Goal: Task Accomplishment & Management: Manage account settings

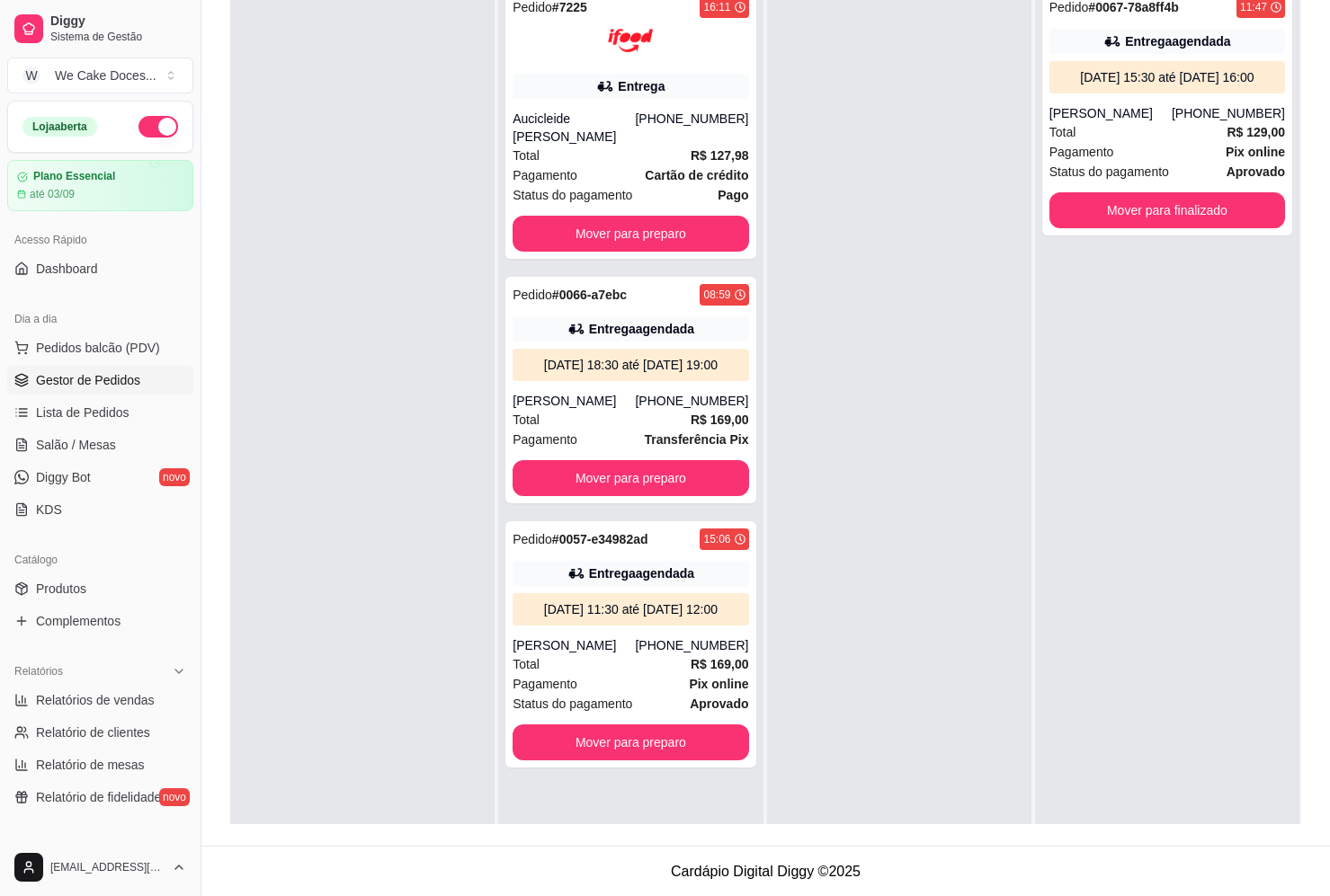
scroll to position [50, 0]
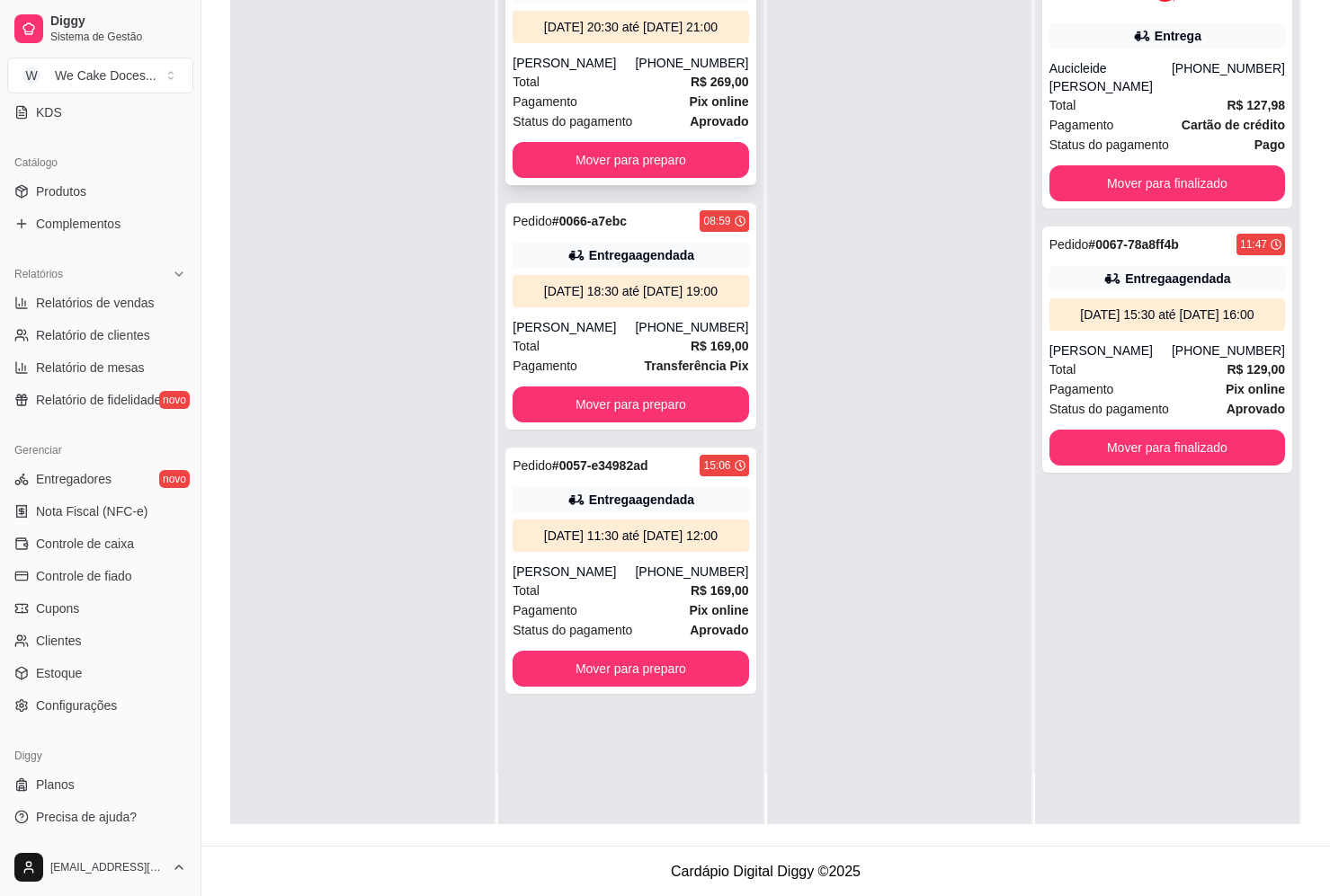
click at [634, 91] on div "Total R$ 269,00" at bounding box center [630, 82] width 236 height 19
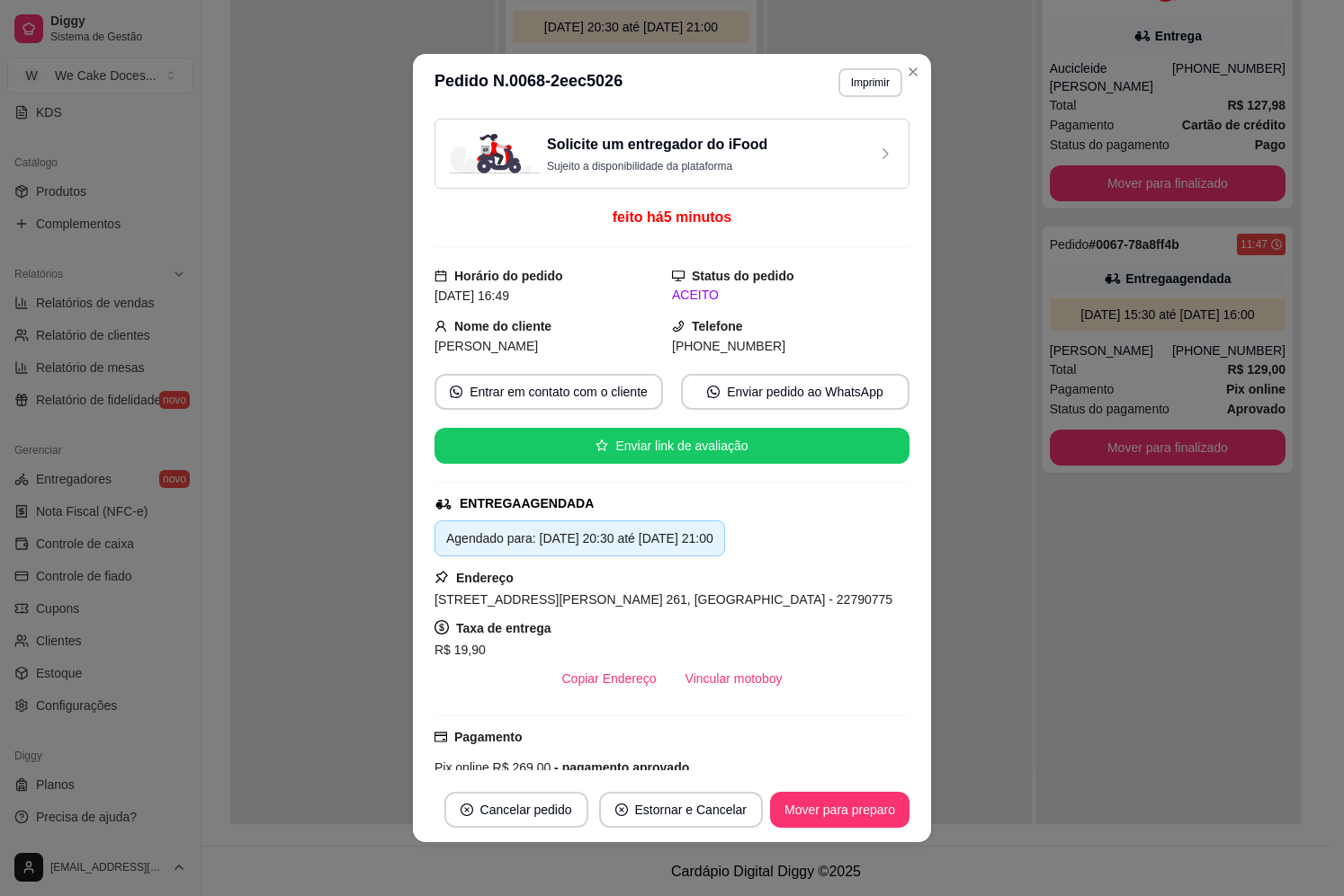
click at [645, 167] on p "Sujeito a disponibilidade da plataforma" at bounding box center [656, 166] width 220 height 15
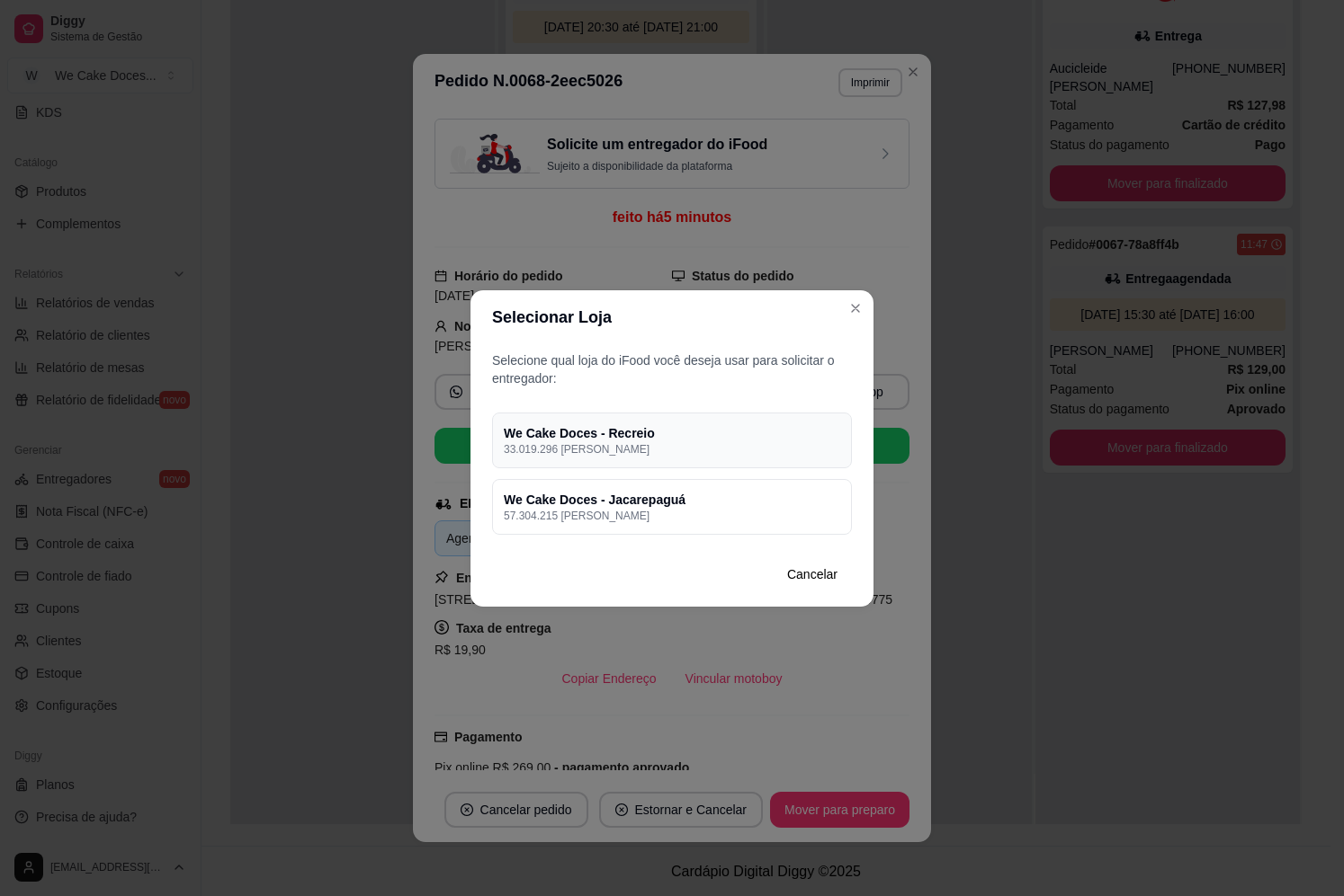
click at [747, 434] on h4 "We Cake Doces - Recreio" at bounding box center [672, 433] width 336 height 18
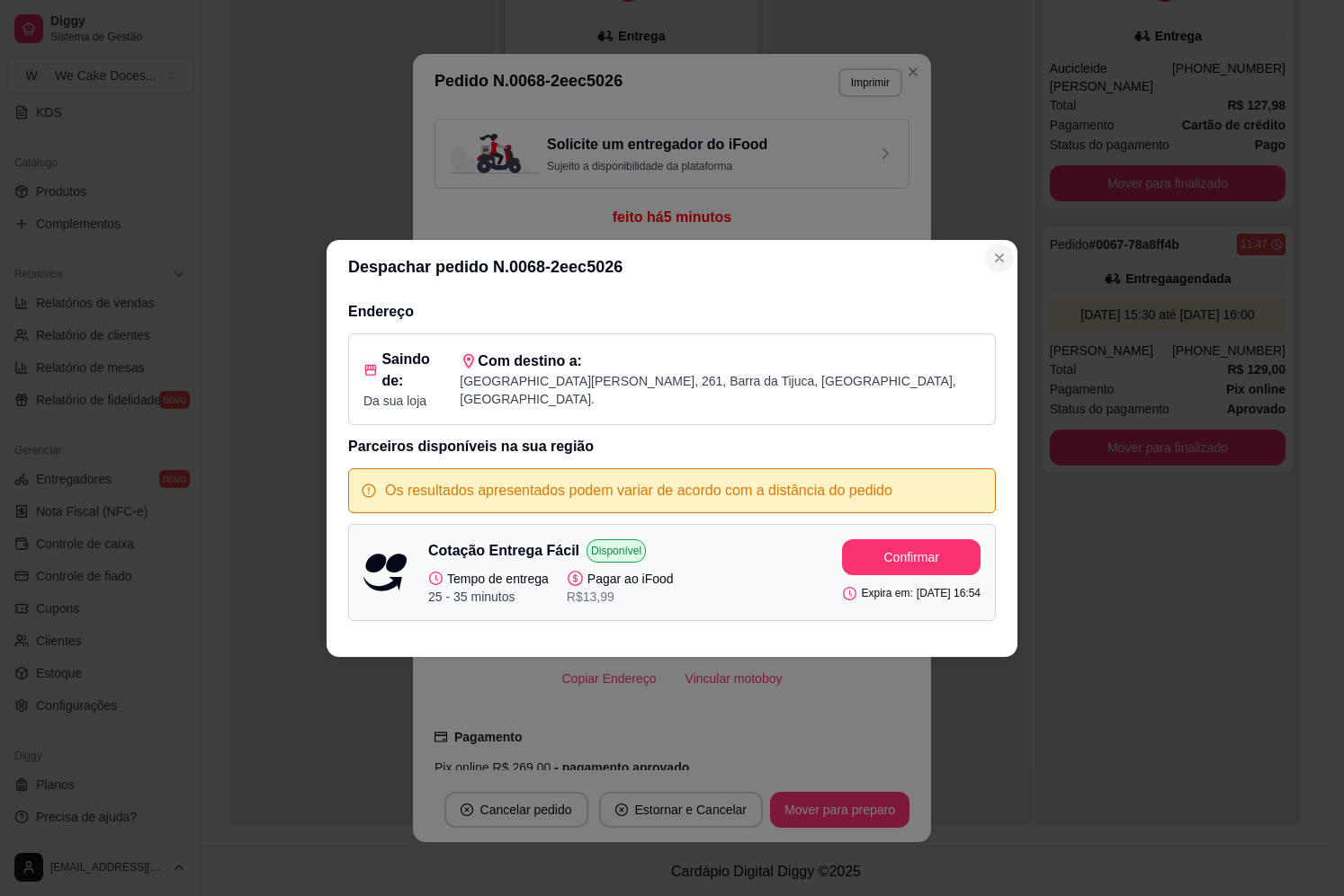
click at [995, 265] on icon "Close" at bounding box center [999, 257] width 15 height 15
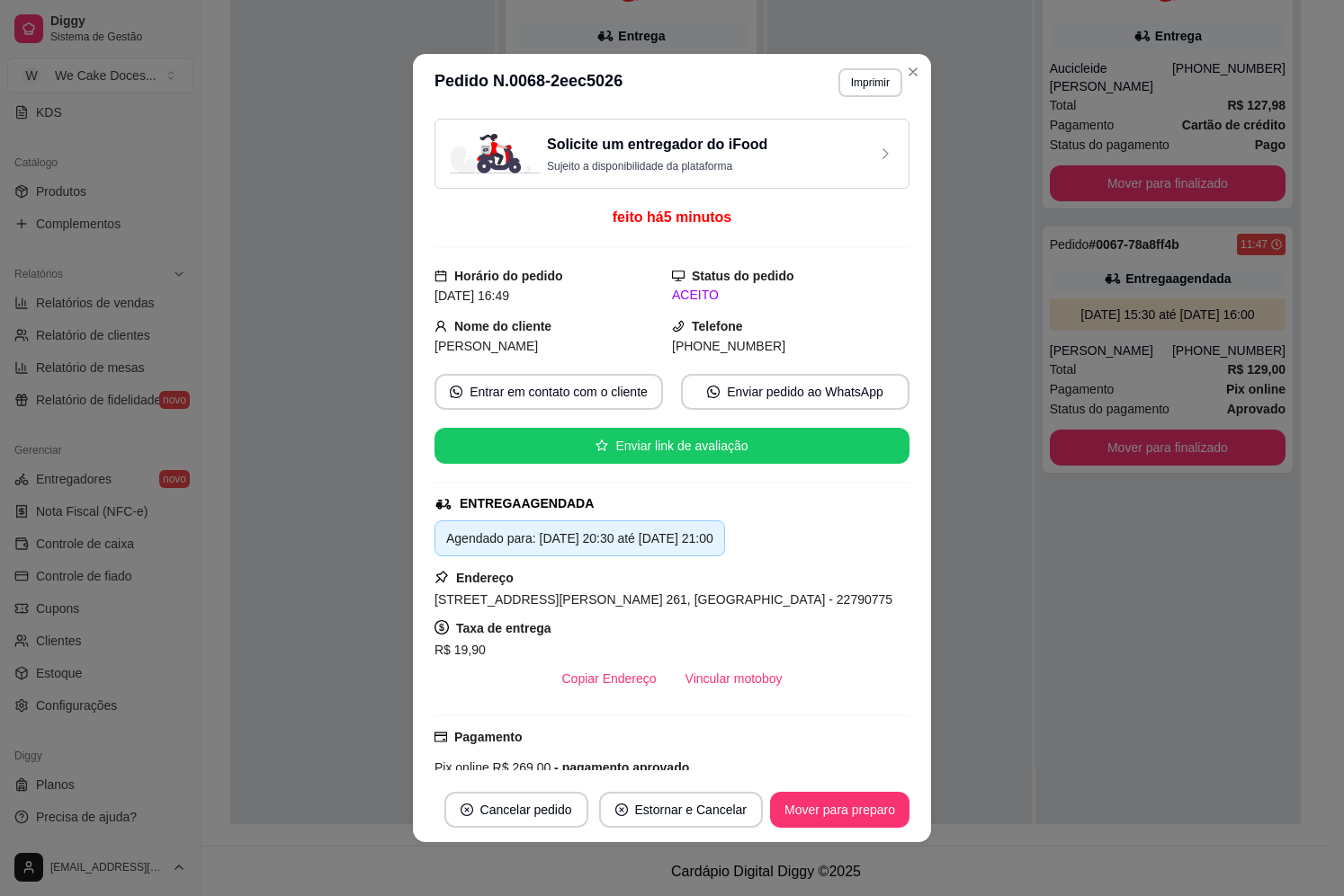
click at [840, 134] on div "Solicite um entregador do iFood Sujeito a disponibilidade da plataforma" at bounding box center [672, 153] width 445 height 40
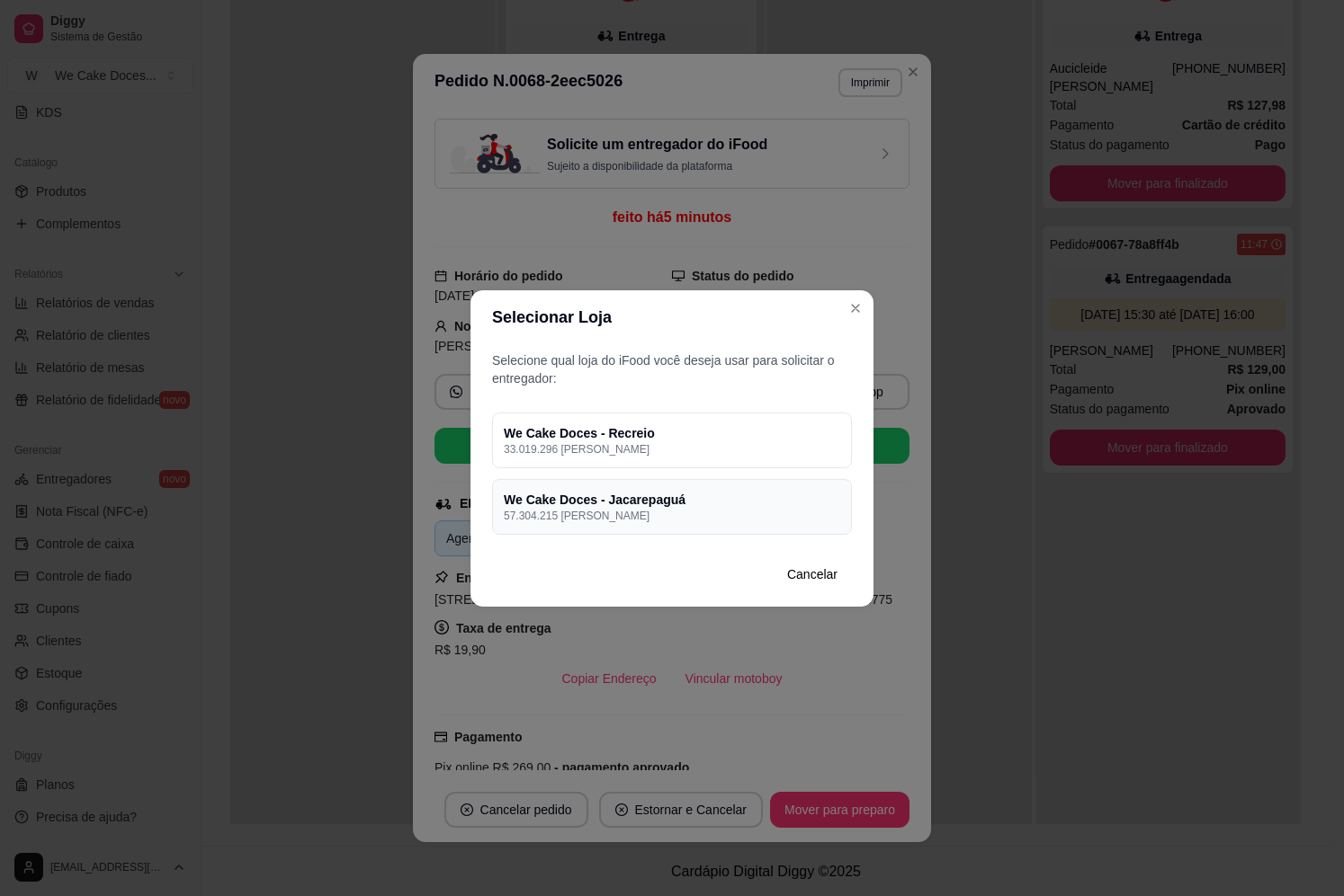
click at [755, 511] on p "57.304.215 [PERSON_NAME]" at bounding box center [672, 515] width 336 height 15
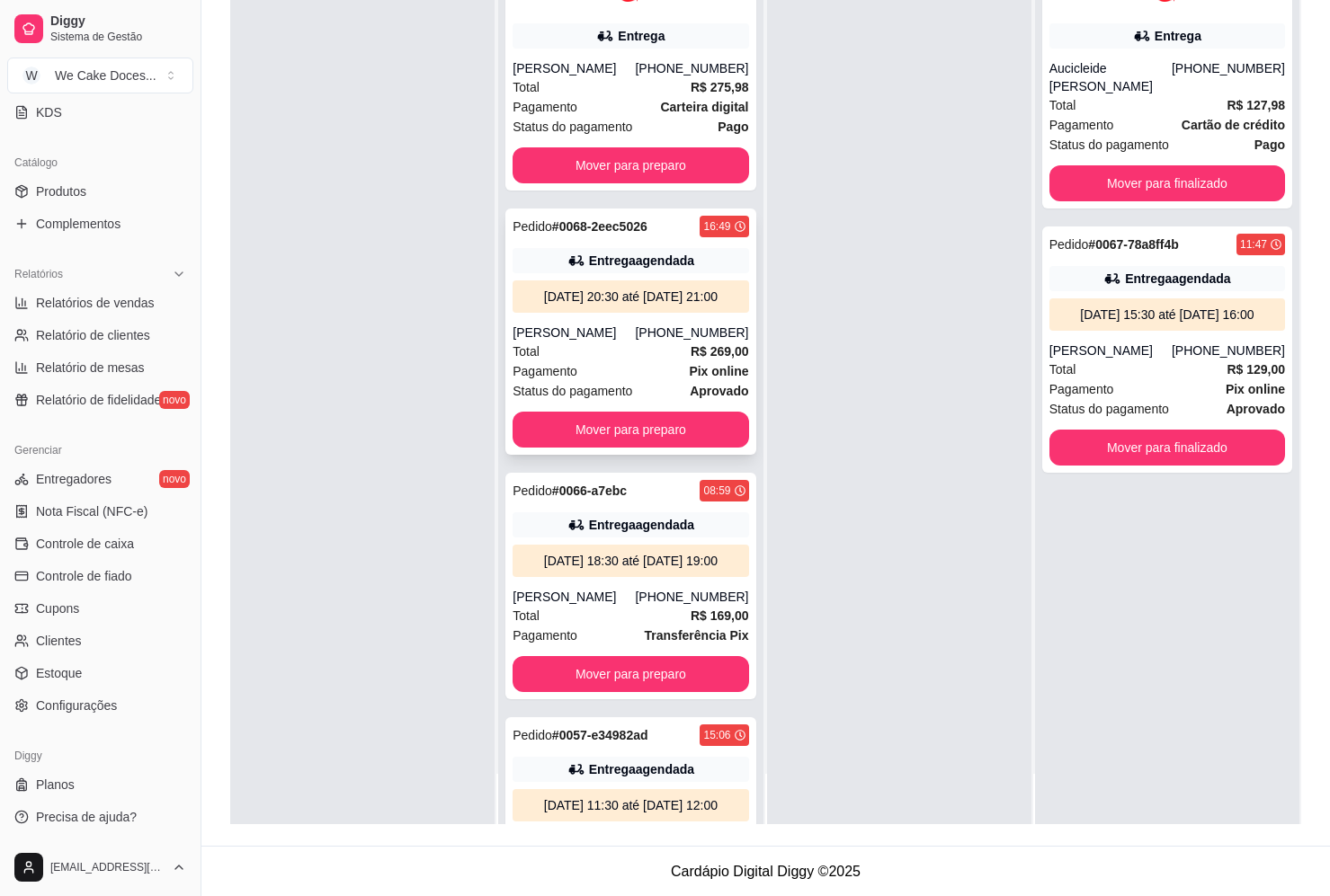
click at [615, 342] on div "[PERSON_NAME]" at bounding box center [574, 332] width 122 height 18
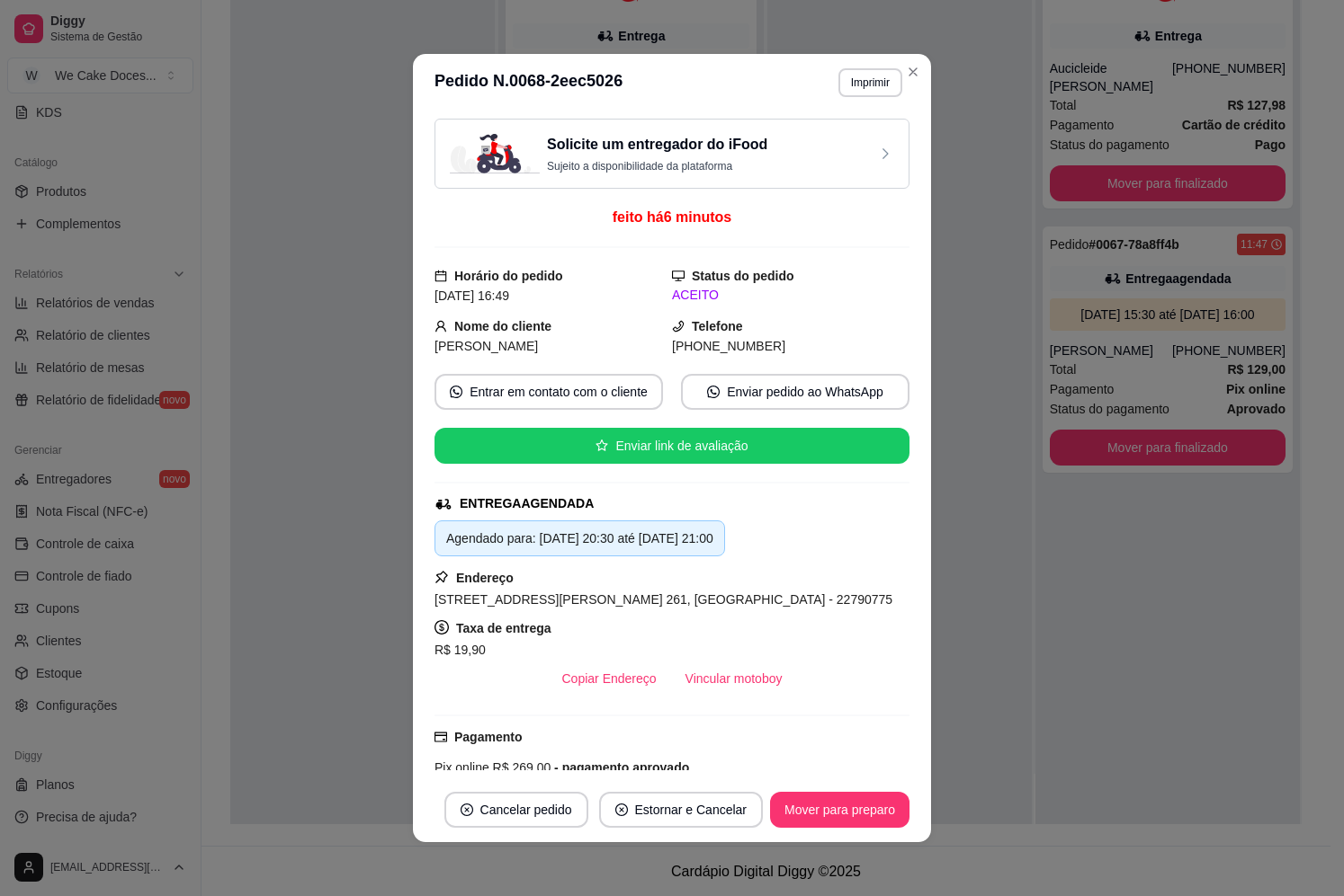
click at [845, 142] on div "Solicite um entregador do iFood Sujeito a disponibilidade da plataforma" at bounding box center [672, 153] width 445 height 40
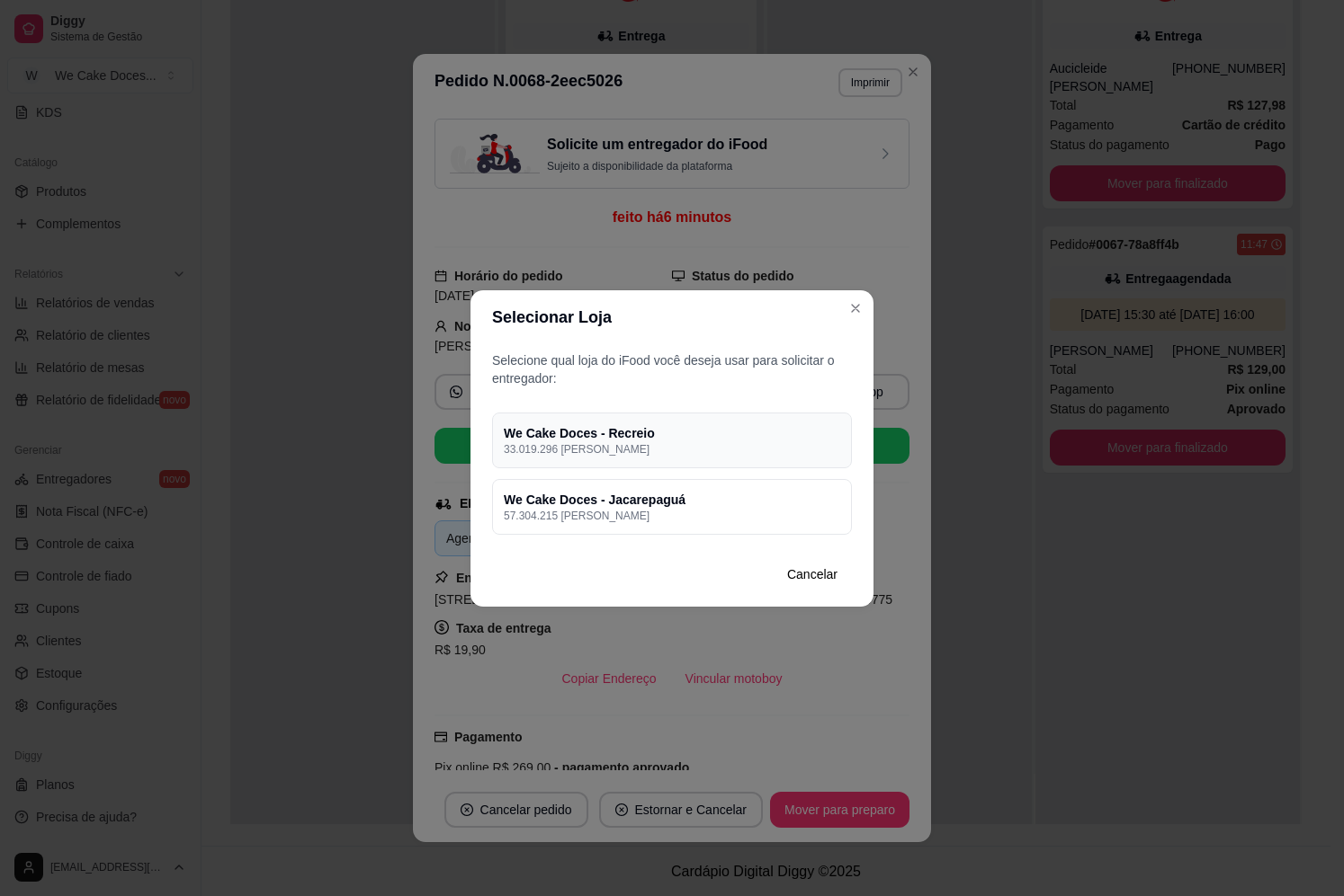
click at [758, 446] on p "33.019.296 [PERSON_NAME]" at bounding box center [672, 449] width 336 height 15
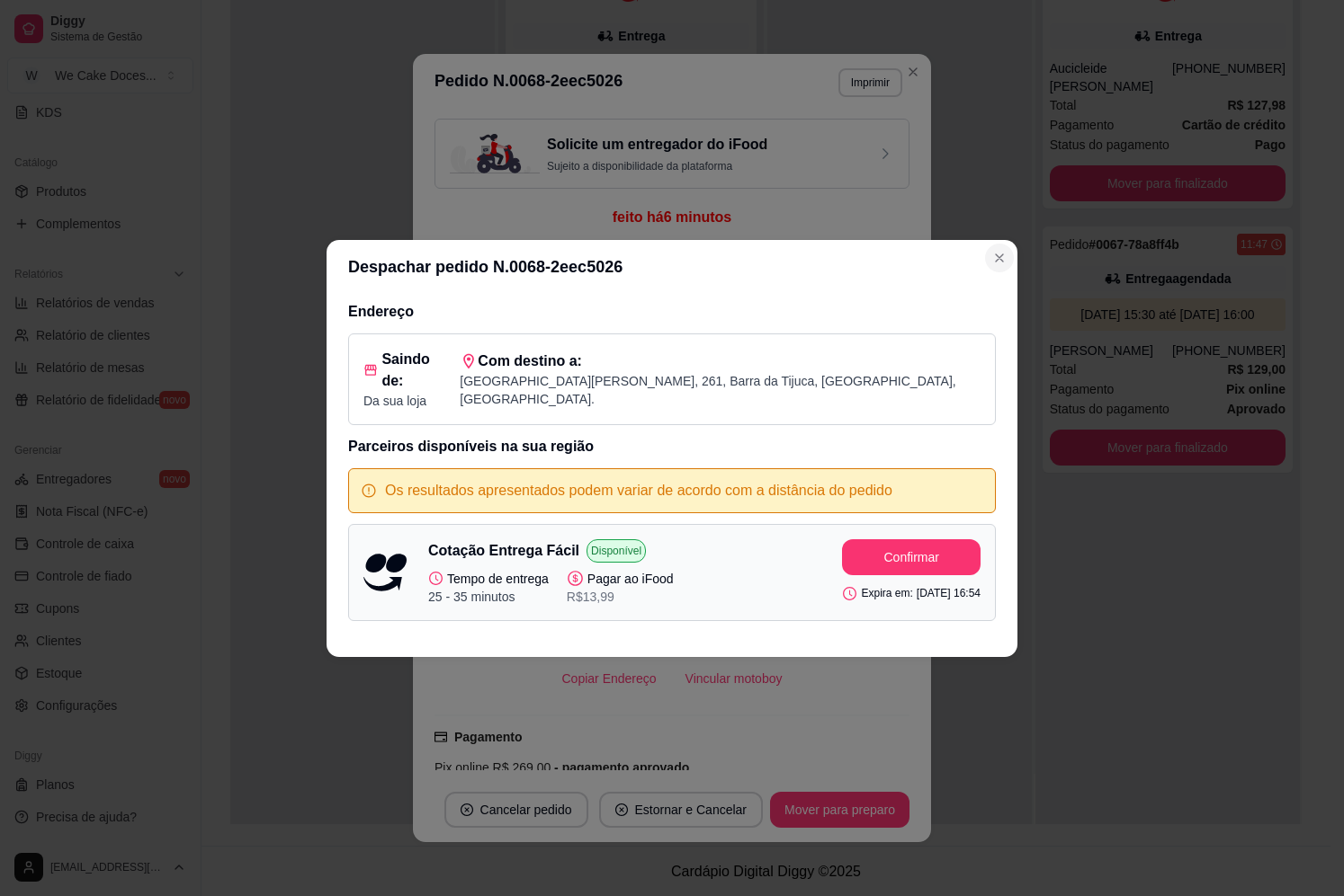
click at [1003, 262] on icon "Close" at bounding box center [998, 257] width 7 height 7
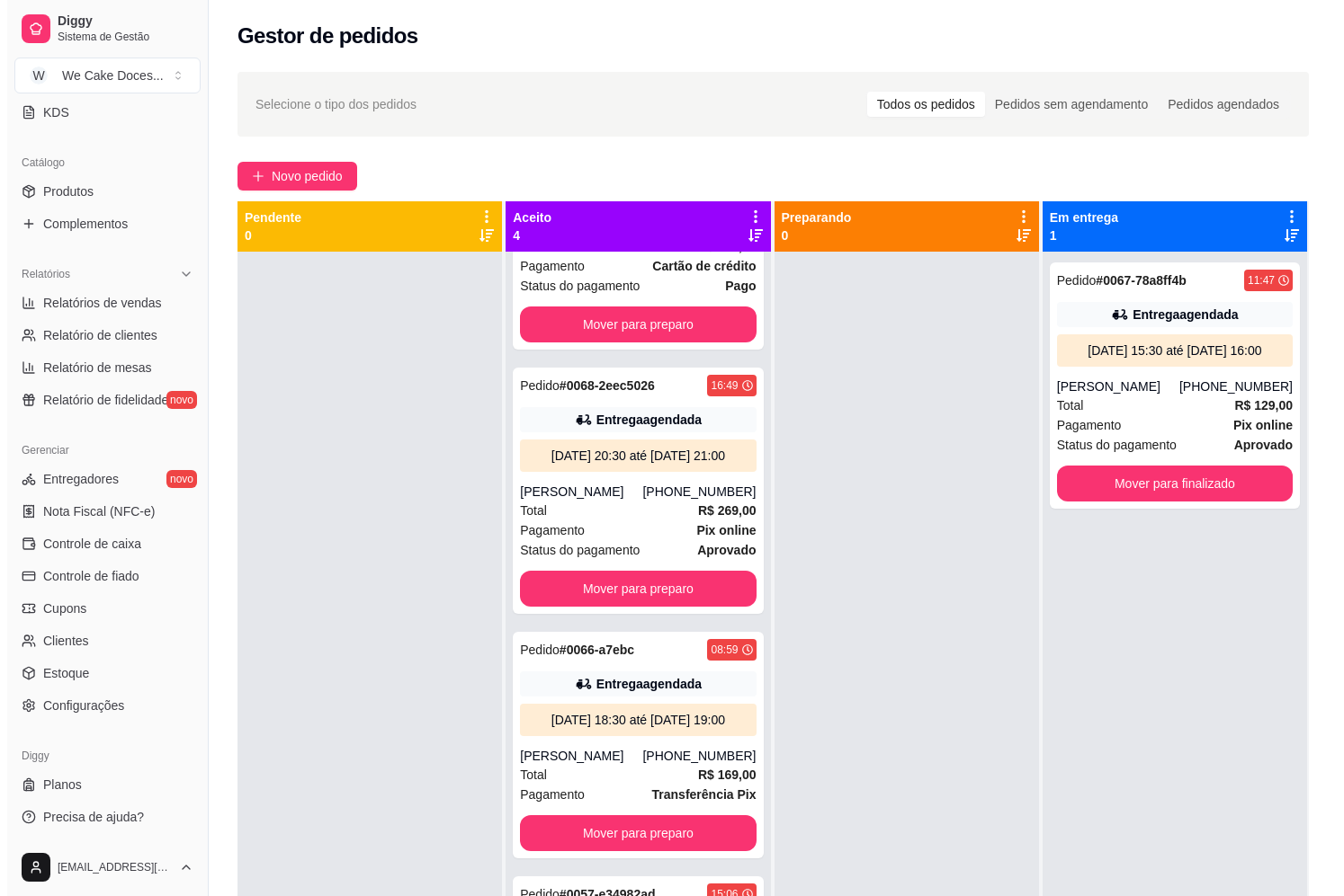
scroll to position [218, 0]
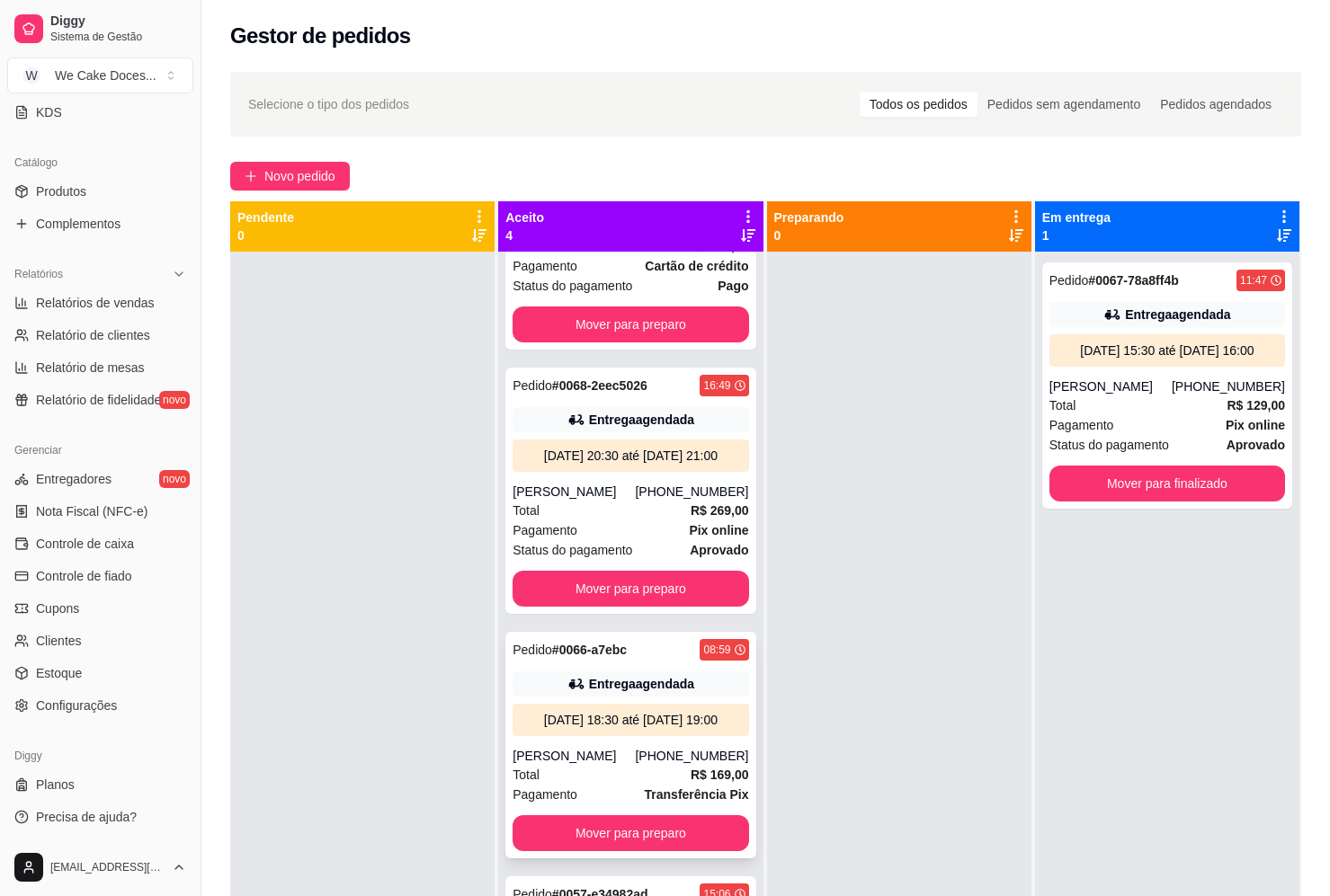
click at [520, 672] on div "Entrega agendada" at bounding box center [630, 684] width 236 height 25
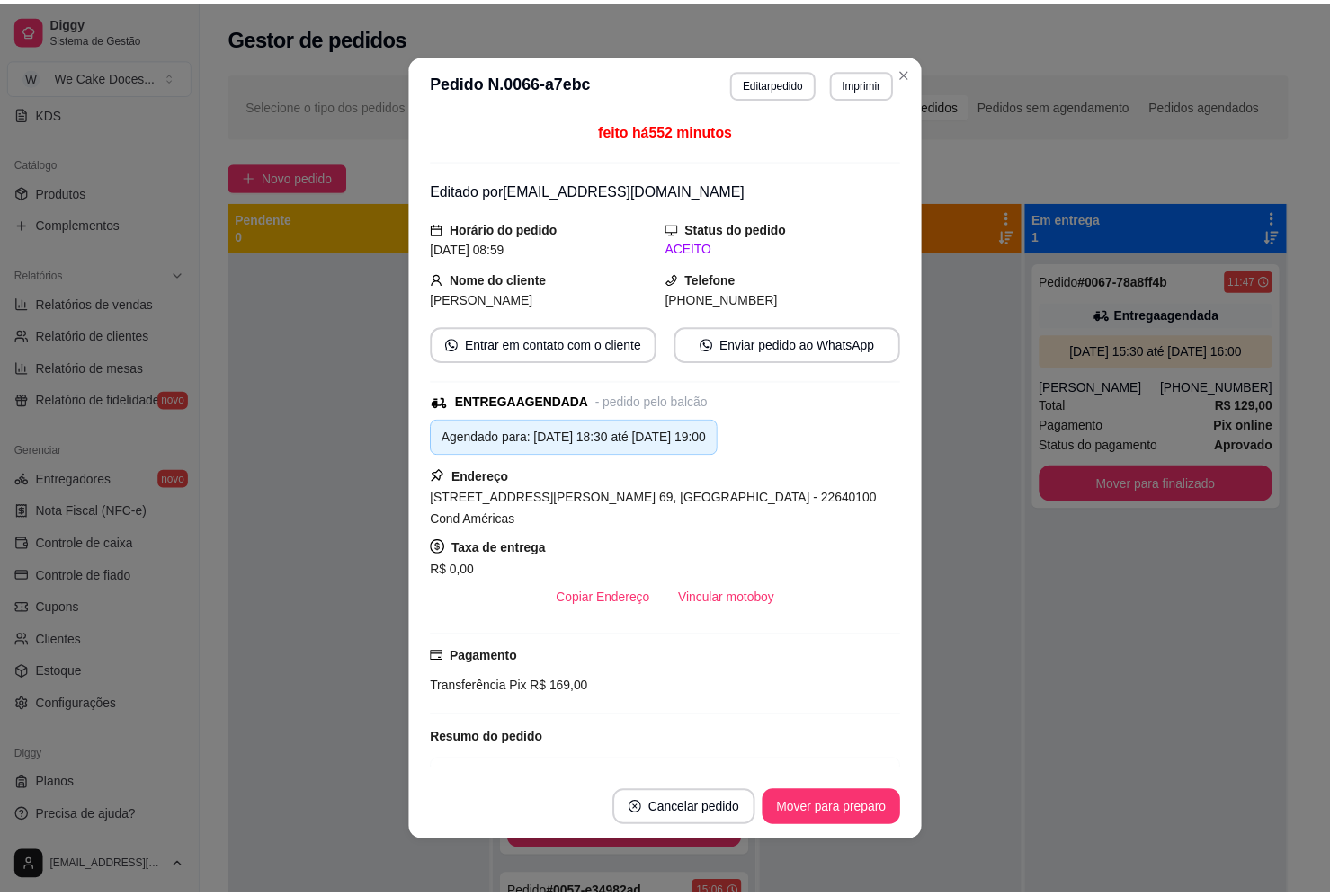
scroll to position [0, 0]
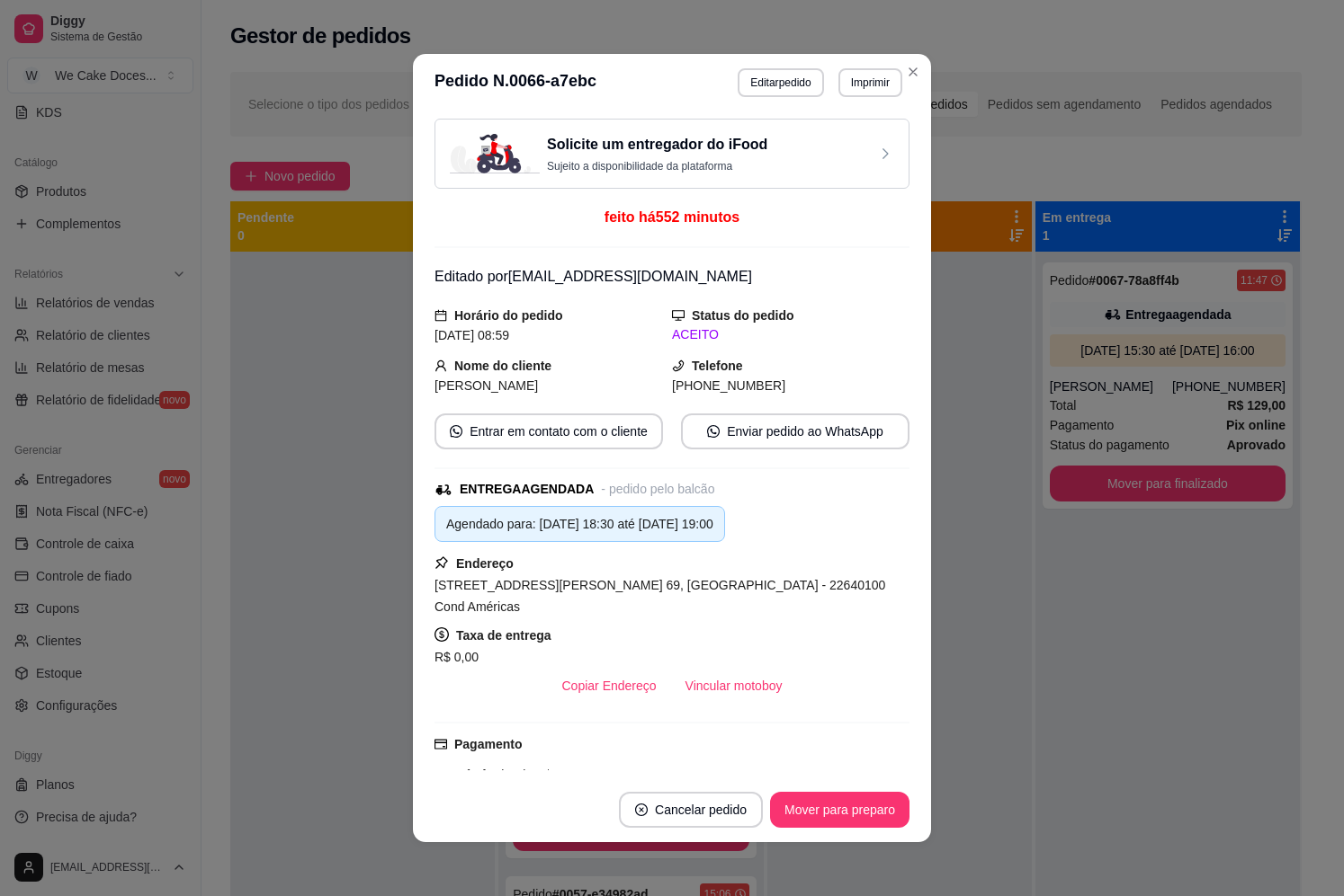
click at [714, 129] on div "Solicite um entregador do iFood Sujeito a disponibilidade da plataforma" at bounding box center [671, 153] width 475 height 70
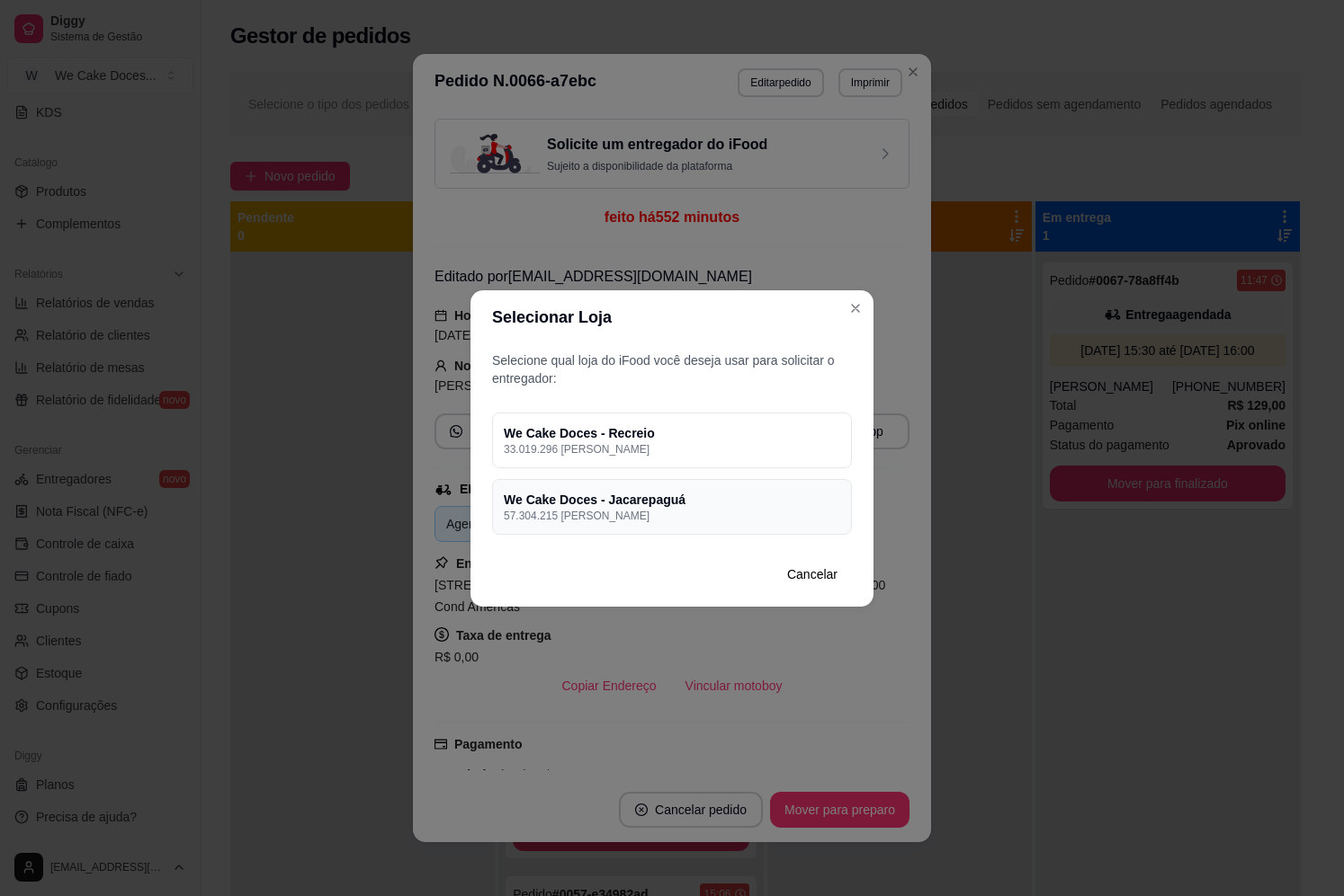
click at [728, 498] on h4 "We Cake Doces - Jacarepaguá" at bounding box center [672, 500] width 336 height 18
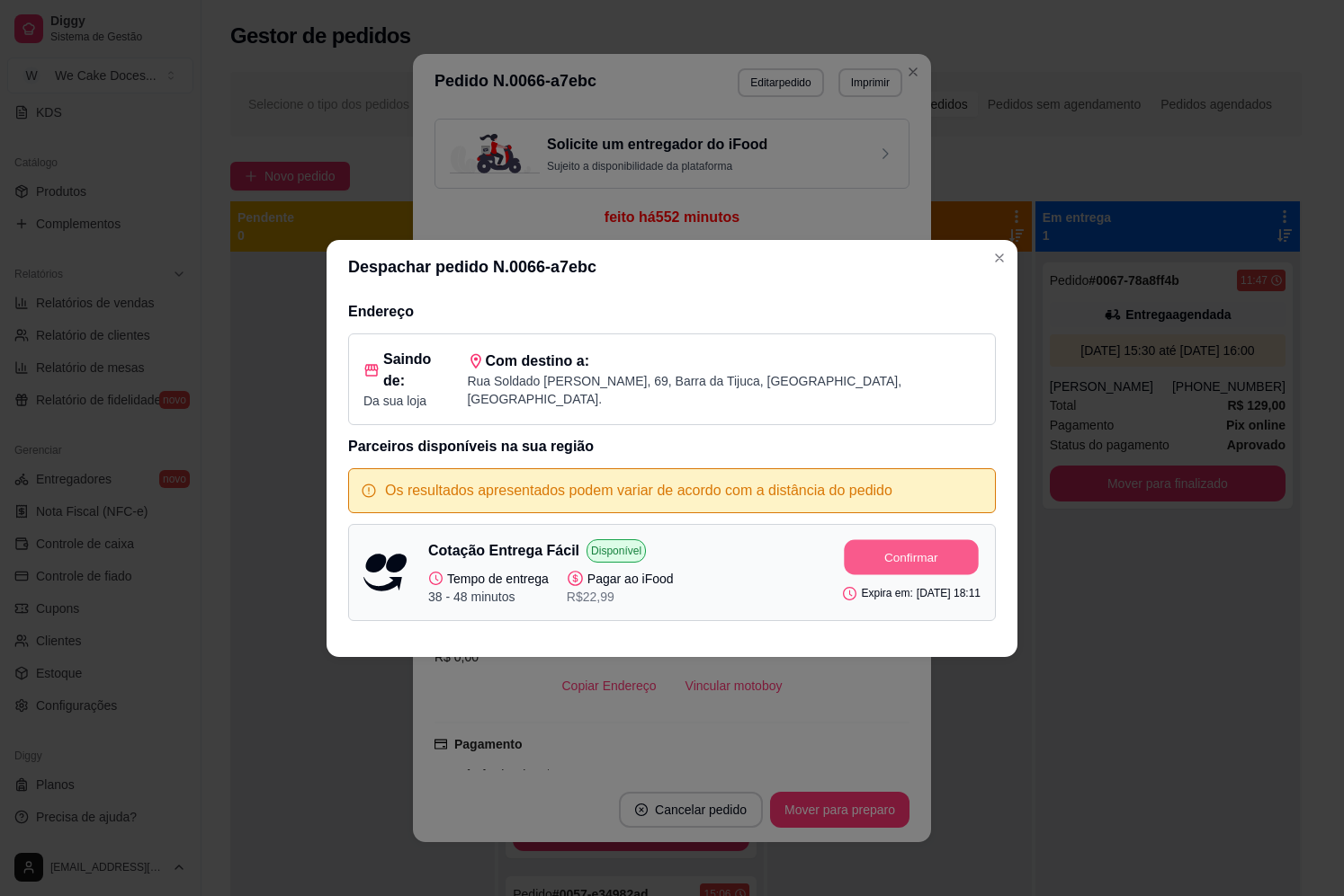
click at [895, 548] on button "Confirmar" at bounding box center [912, 557] width 134 height 35
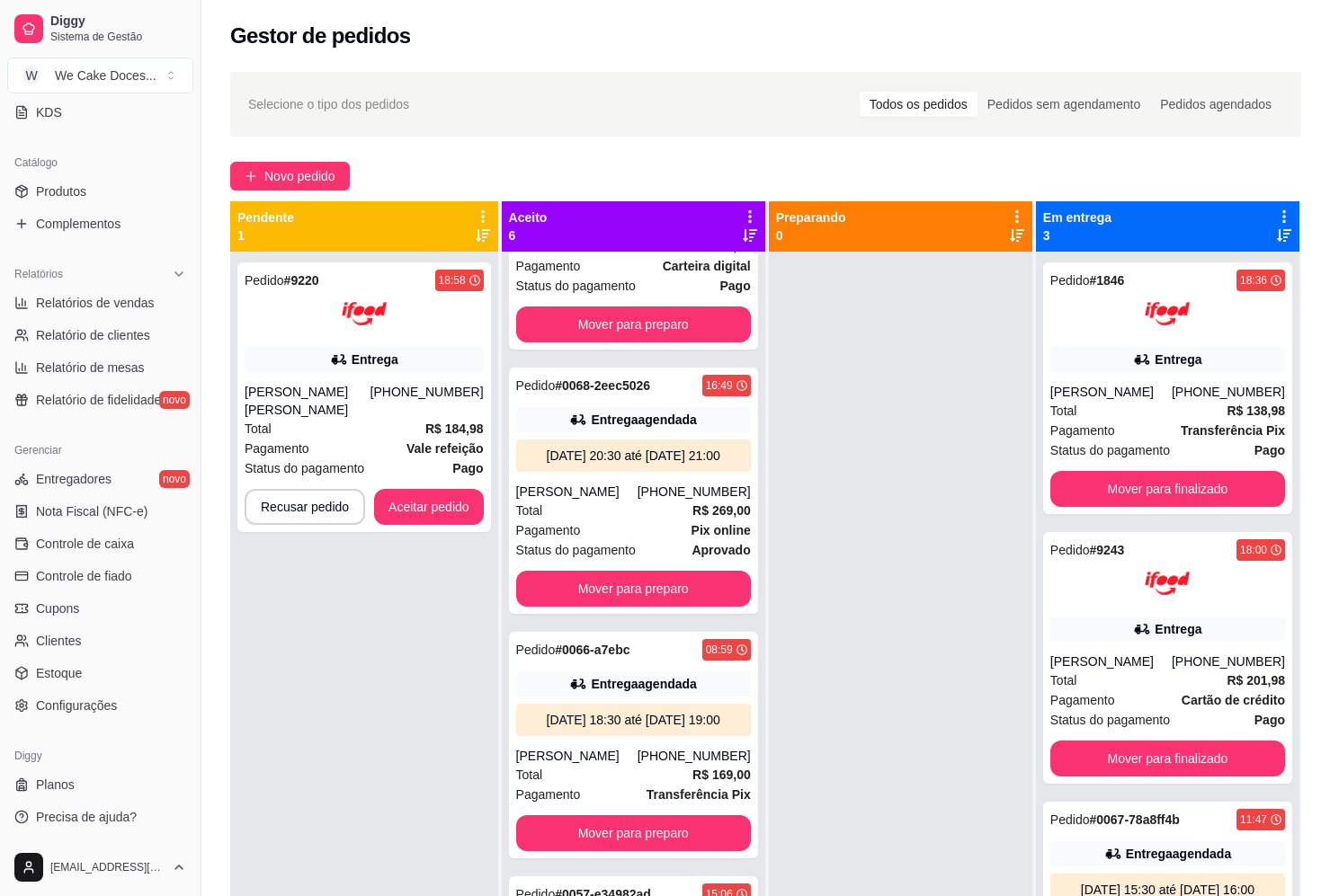
scroll to position [1045, 0]
